Goal: Transaction & Acquisition: Purchase product/service

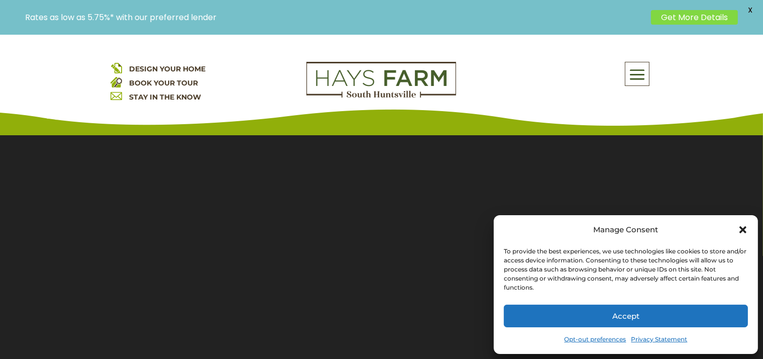
click at [691, 310] on button "Accept" at bounding box center [626, 316] width 244 height 23
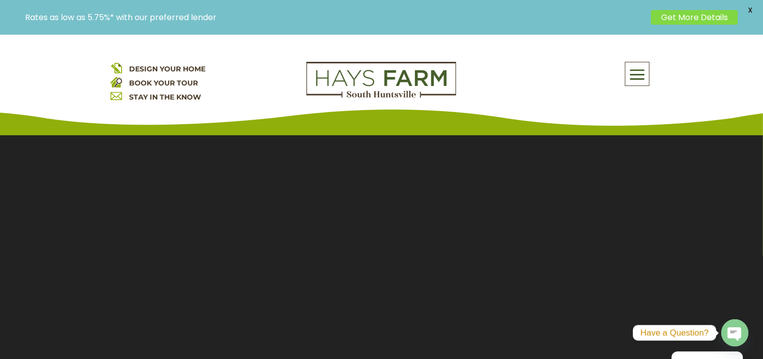
click at [651, 74] on div "About Us Quick Move-in Homes Amenities Galleries Shops, Restaurants, & Retail M…" at bounding box center [562, 74] width 181 height 24
click at [641, 75] on span at bounding box center [638, 74] width 24 height 23
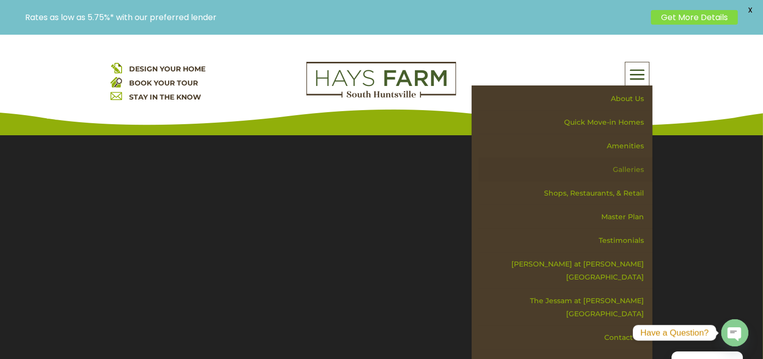
click at [620, 171] on link "Galleries" at bounding box center [566, 170] width 174 height 24
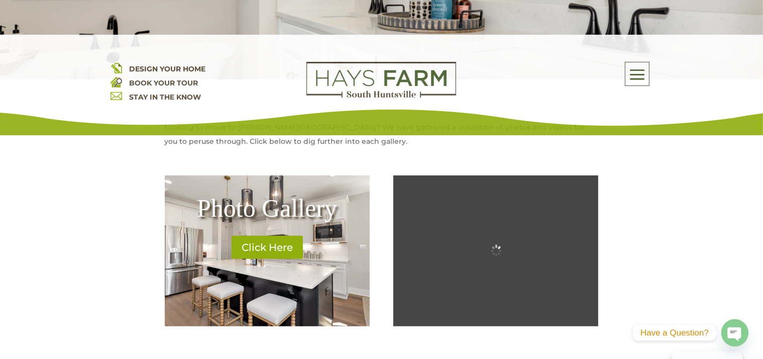
scroll to position [352, 0]
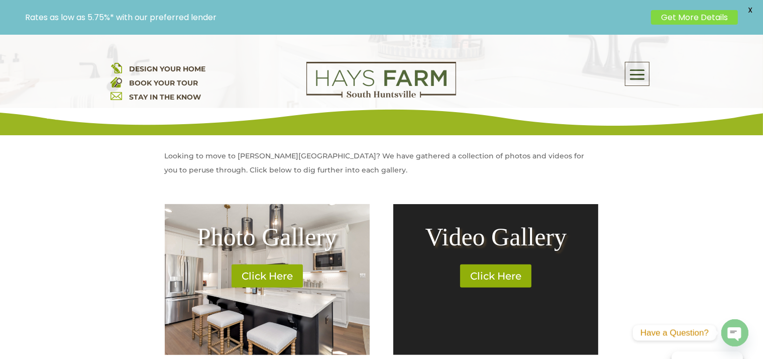
click at [430, 180] on div "Looking to move to Hays Farm? We have gathered a collection of photos and video…" at bounding box center [382, 162] width 434 height 55
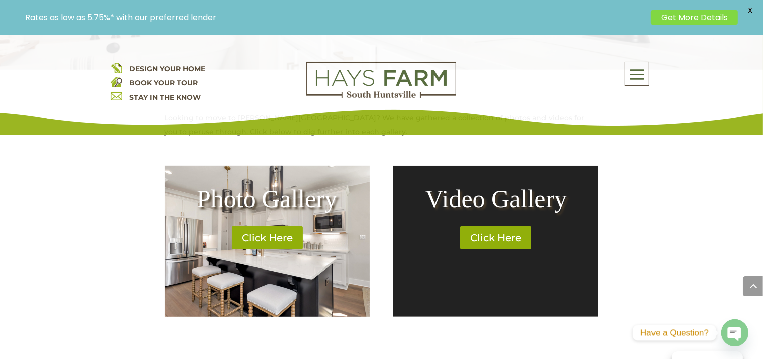
scroll to position [452, 0]
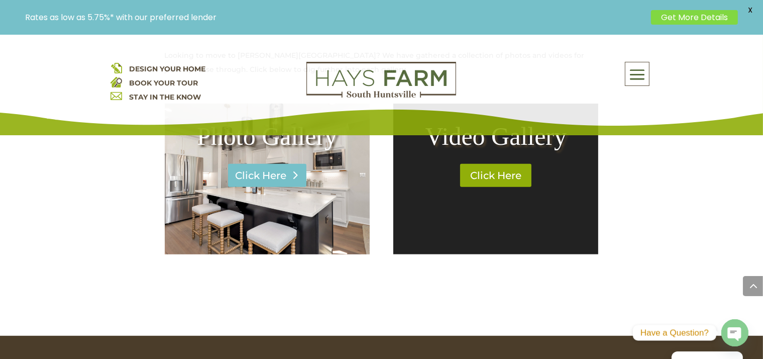
click at [272, 186] on link "Click Here" at bounding box center [267, 175] width 78 height 23
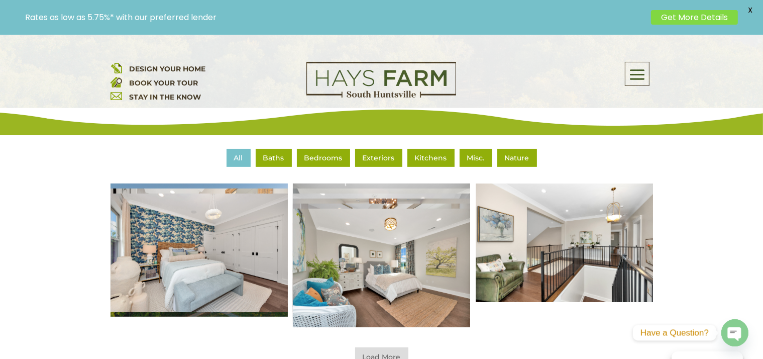
scroll to position [452, 0]
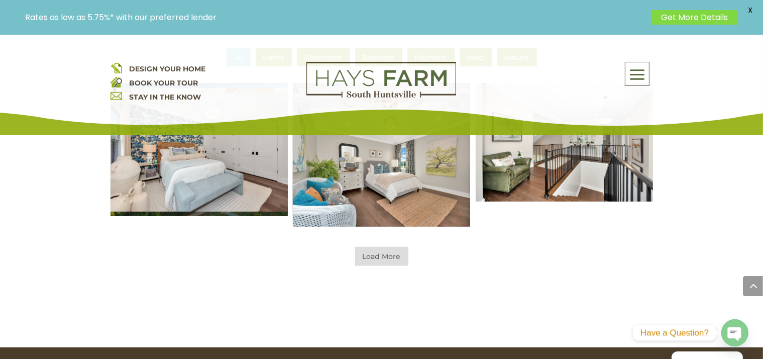
click at [382, 250] on span "Load More" at bounding box center [381, 256] width 53 height 19
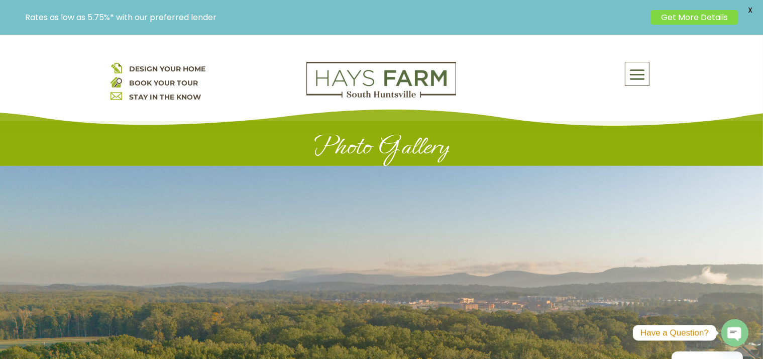
scroll to position [0, 0]
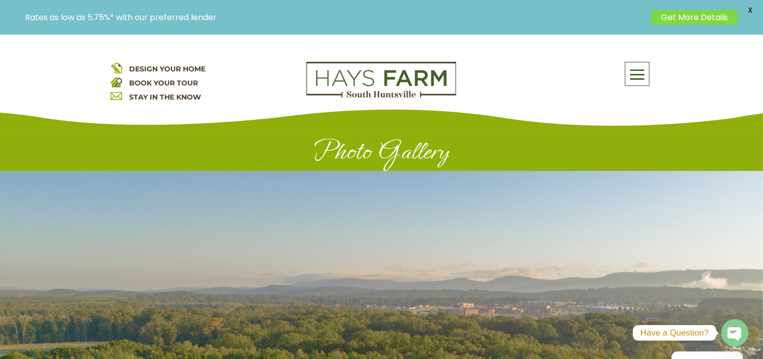
click at [655, 72] on div "DESIGN YOUR HOME BOOK YOUR TOUR STAY IN THE KNOW About Us Quick Move-in Homes A…" at bounding box center [381, 85] width 763 height 101
click at [641, 74] on span at bounding box center [638, 74] width 24 height 23
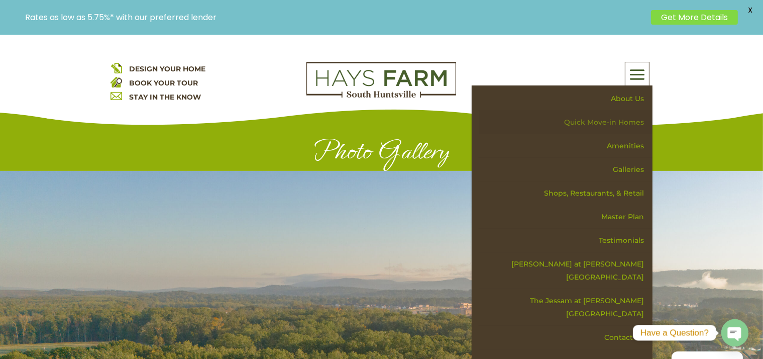
click at [627, 124] on link "Quick Move-in Homes" at bounding box center [566, 123] width 174 height 24
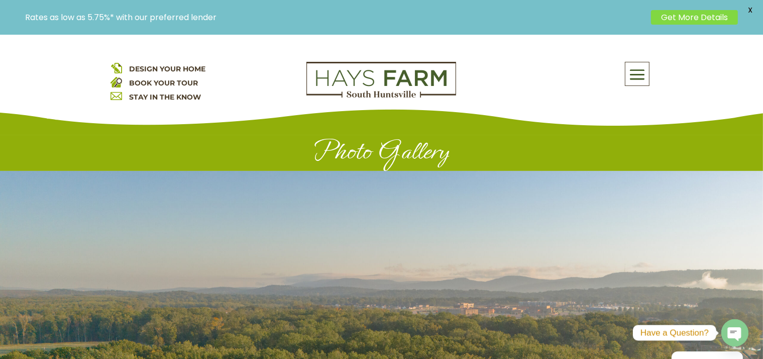
click at [643, 74] on span at bounding box center [638, 74] width 24 height 23
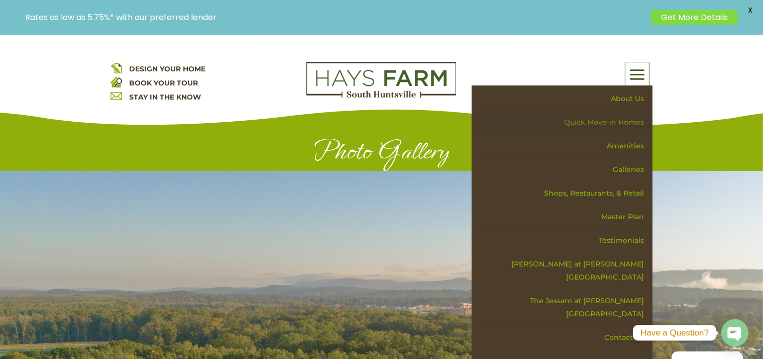
click at [598, 120] on link "Quick Move-in Homes" at bounding box center [566, 123] width 174 height 24
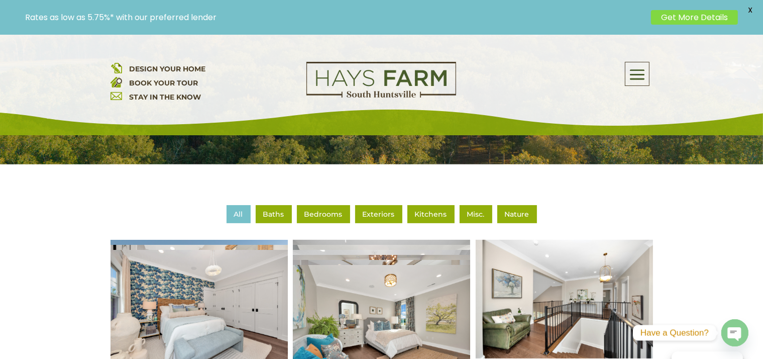
scroll to position [151, 0]
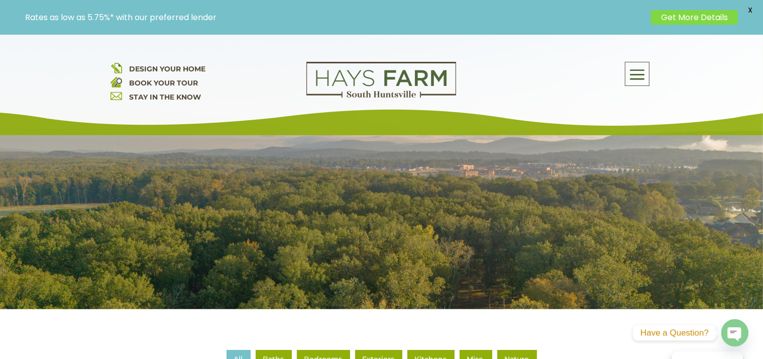
click at [350, 74] on img at bounding box center [382, 80] width 150 height 36
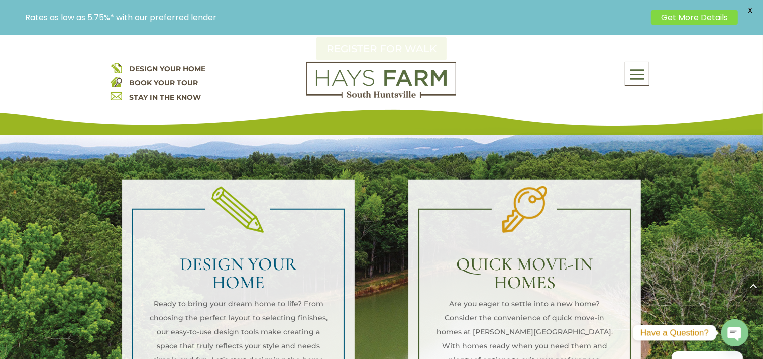
scroll to position [854, 0]
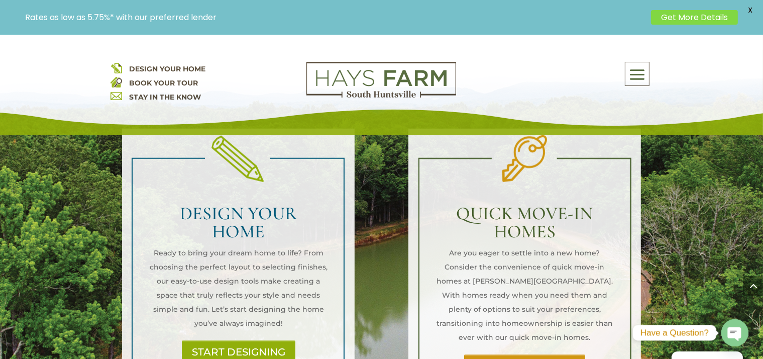
click at [522, 354] on link "FIND YOUR HOME" at bounding box center [524, 365] width 121 height 23
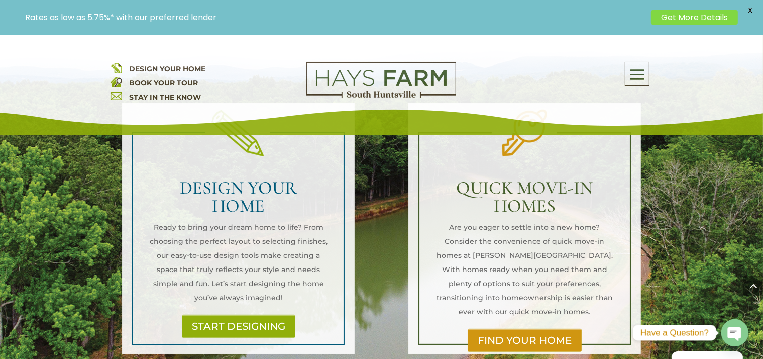
scroll to position [905, 0]
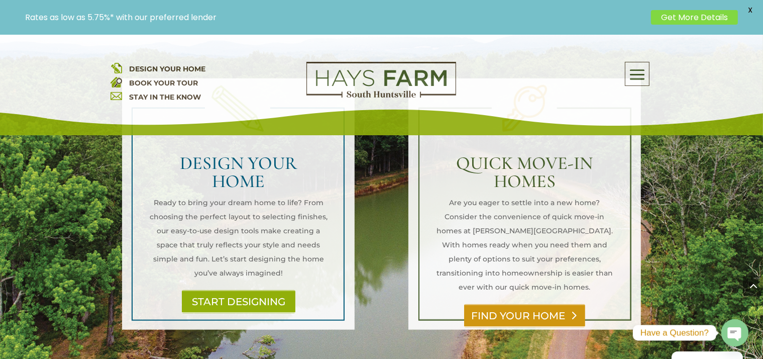
click at [540, 304] on link "FIND YOUR HOME" at bounding box center [524, 315] width 121 height 23
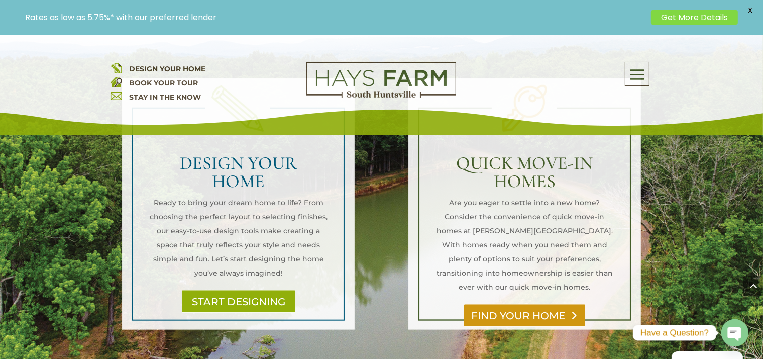
click at [540, 304] on link "FIND YOUR HOME" at bounding box center [524, 315] width 121 height 23
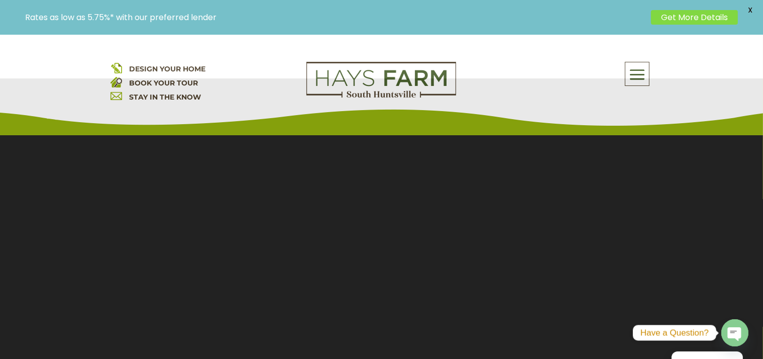
scroll to position [0, 0]
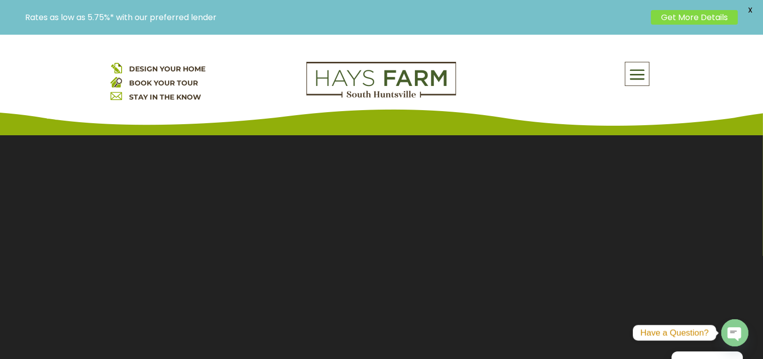
click at [641, 84] on span at bounding box center [638, 74] width 24 height 23
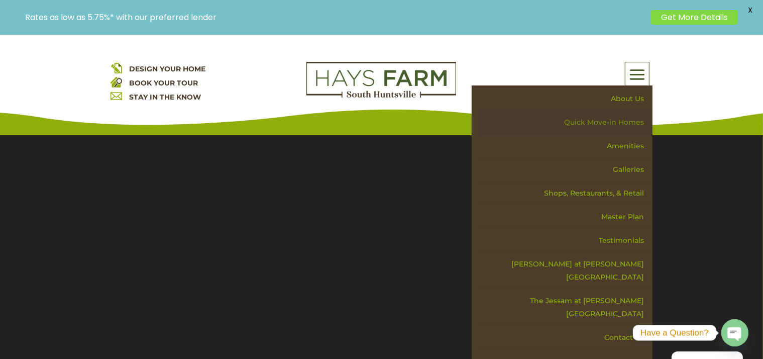
click at [620, 127] on link "Quick Move-in Homes" at bounding box center [566, 123] width 174 height 24
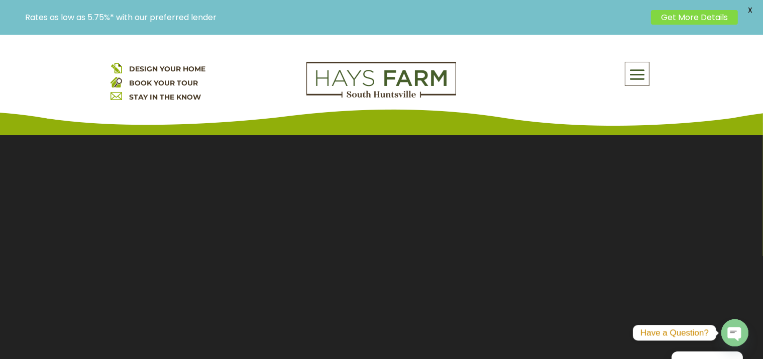
click at [756, 11] on span "X" at bounding box center [750, 10] width 15 height 15
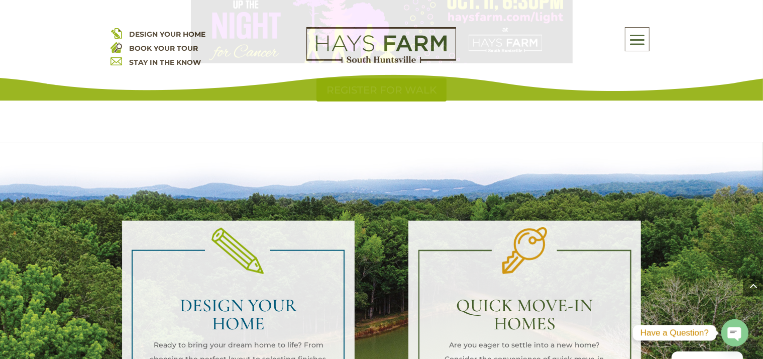
scroll to position [753, 0]
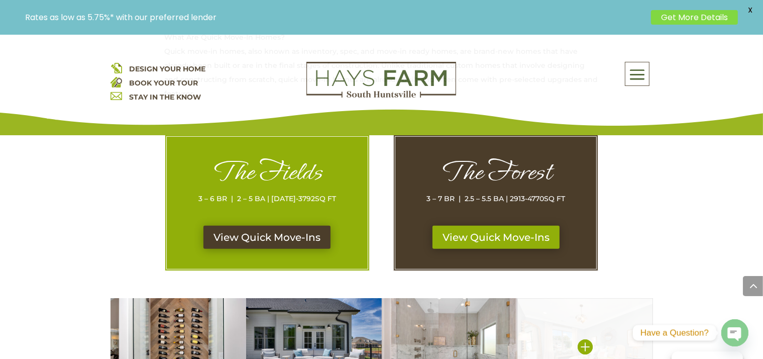
scroll to position [503, 0]
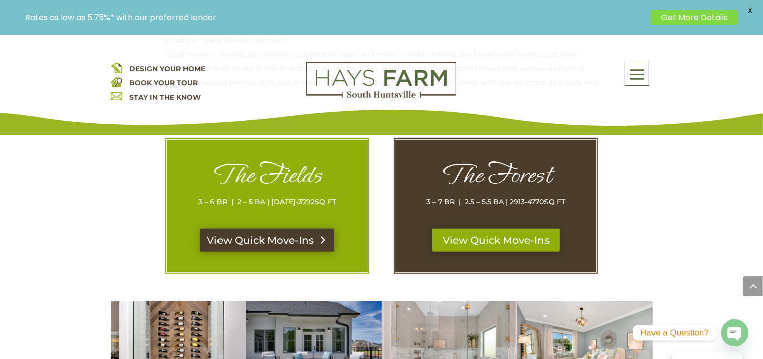
click at [282, 240] on link "View Quick Move-Ins" at bounding box center [267, 240] width 134 height 23
